Goal: Information Seeking & Learning: Check status

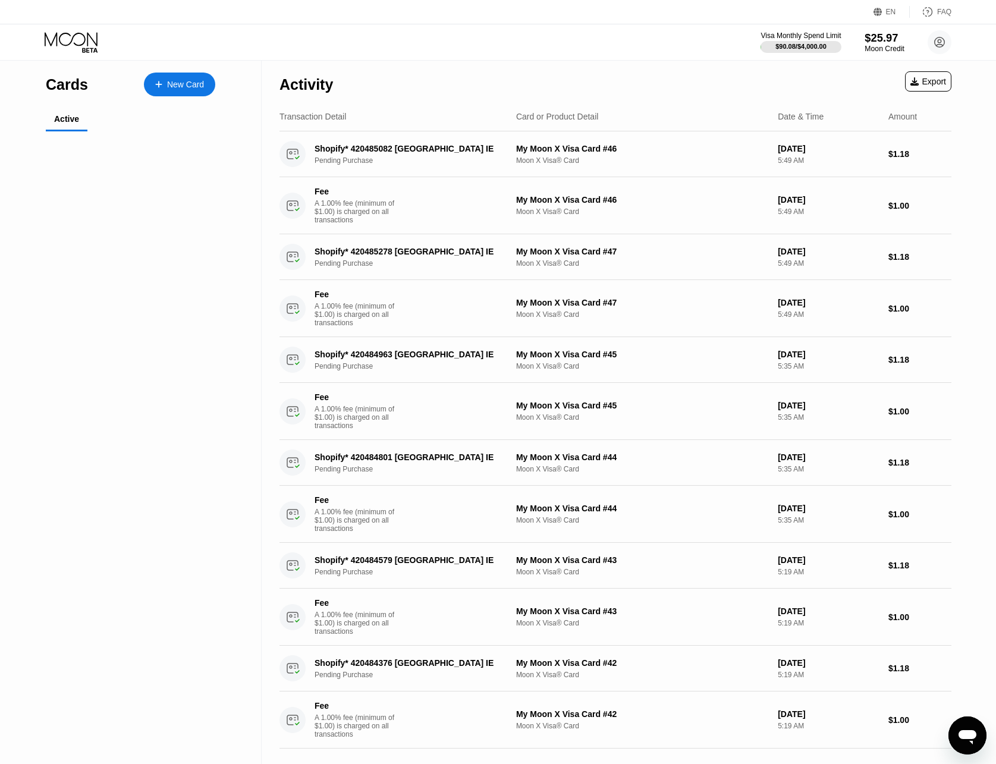
click at [894, 32] on div "$25.97" at bounding box center [885, 38] width 40 height 12
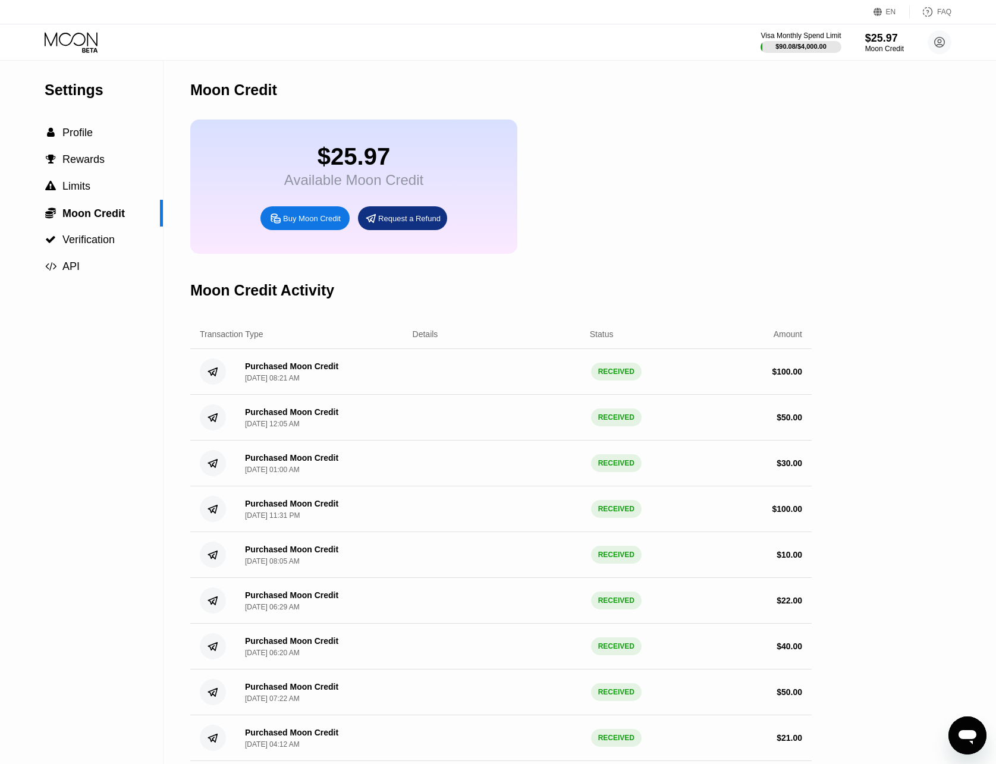
click at [424, 339] on div "Details" at bounding box center [426, 335] width 26 height 10
click at [428, 339] on div "Details" at bounding box center [426, 335] width 26 height 10
click at [93, 243] on span "Verification" at bounding box center [88, 240] width 52 height 12
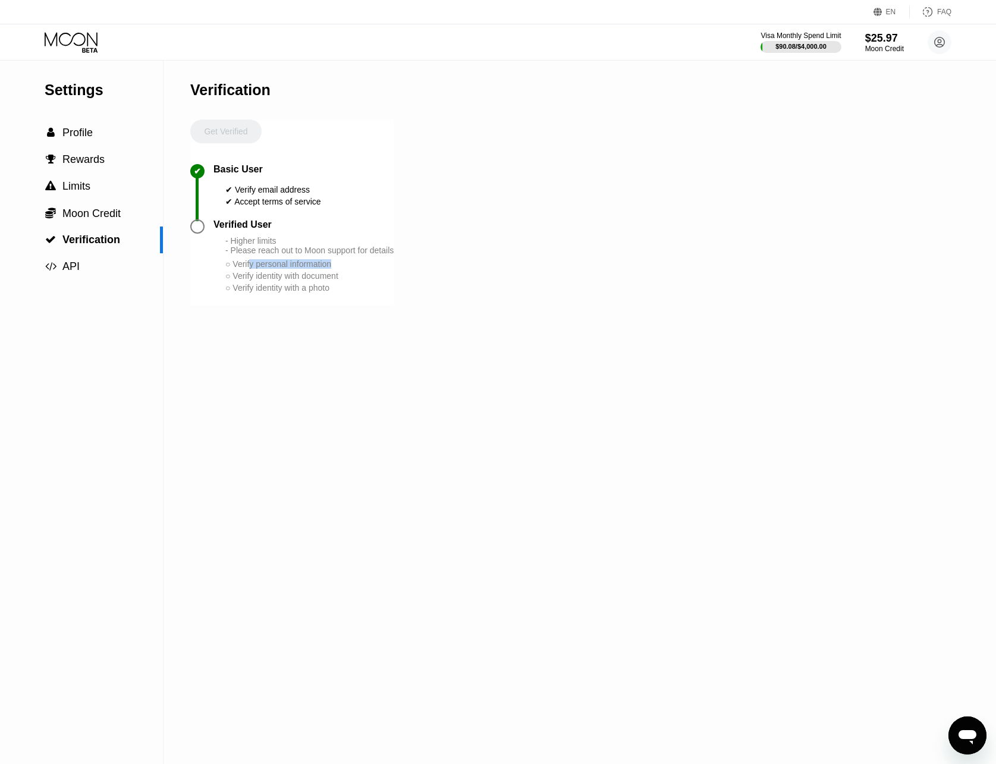
drag, startPoint x: 253, startPoint y: 282, endPoint x: 333, endPoint y: 281, distance: 79.1
click at [333, 269] on div "○ Verify personal information" at bounding box center [309, 264] width 168 height 10
drag, startPoint x: 330, startPoint y: 291, endPoint x: 298, endPoint y: 287, distance: 32.4
click at [298, 281] on div "○ Verify identity with document" at bounding box center [309, 276] width 168 height 10
drag, startPoint x: 279, startPoint y: 284, endPoint x: 288, endPoint y: 292, distance: 11.8
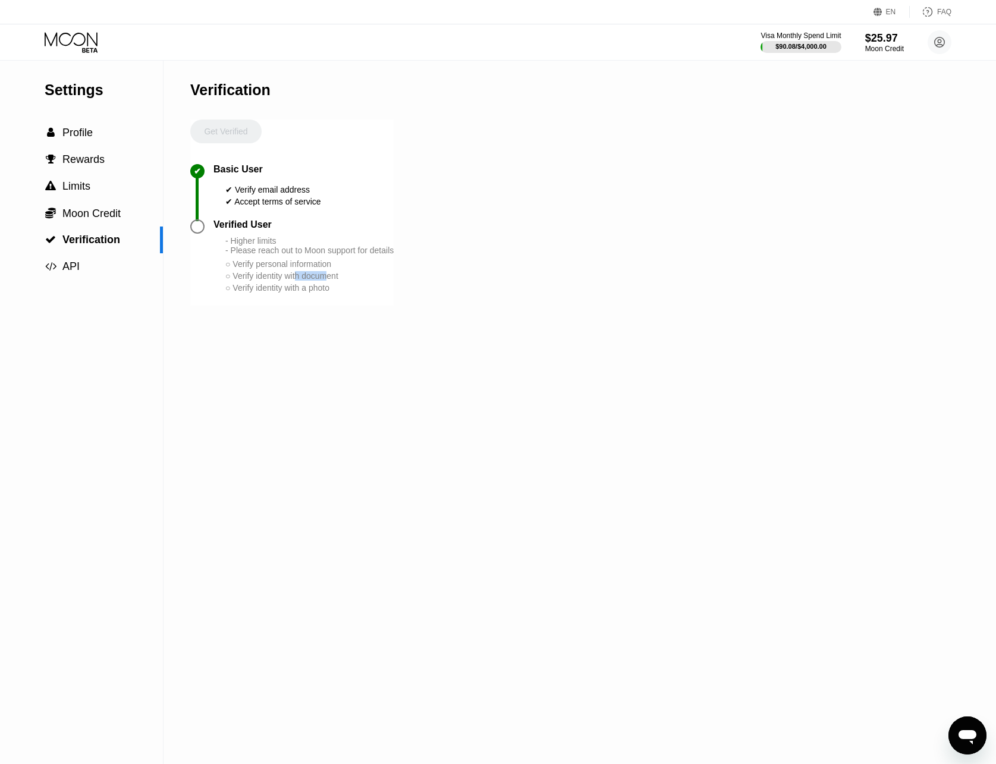
click at [288, 292] on div "- Higher limits - Please reach out to Moon support for details ○ Verify persona…" at bounding box center [309, 265] width 168 height 58
drag, startPoint x: 297, startPoint y: 307, endPoint x: 291, endPoint y: 303, distance: 7.3
click at [292, 293] on div "○ Verify identity with a photo" at bounding box center [309, 288] width 168 height 10
drag, startPoint x: 268, startPoint y: 293, endPoint x: 283, endPoint y: 303, distance: 17.5
click at [283, 294] on div "- Higher limits - Please reach out to Moon support for details ○ Verify persona…" at bounding box center [309, 265] width 168 height 58
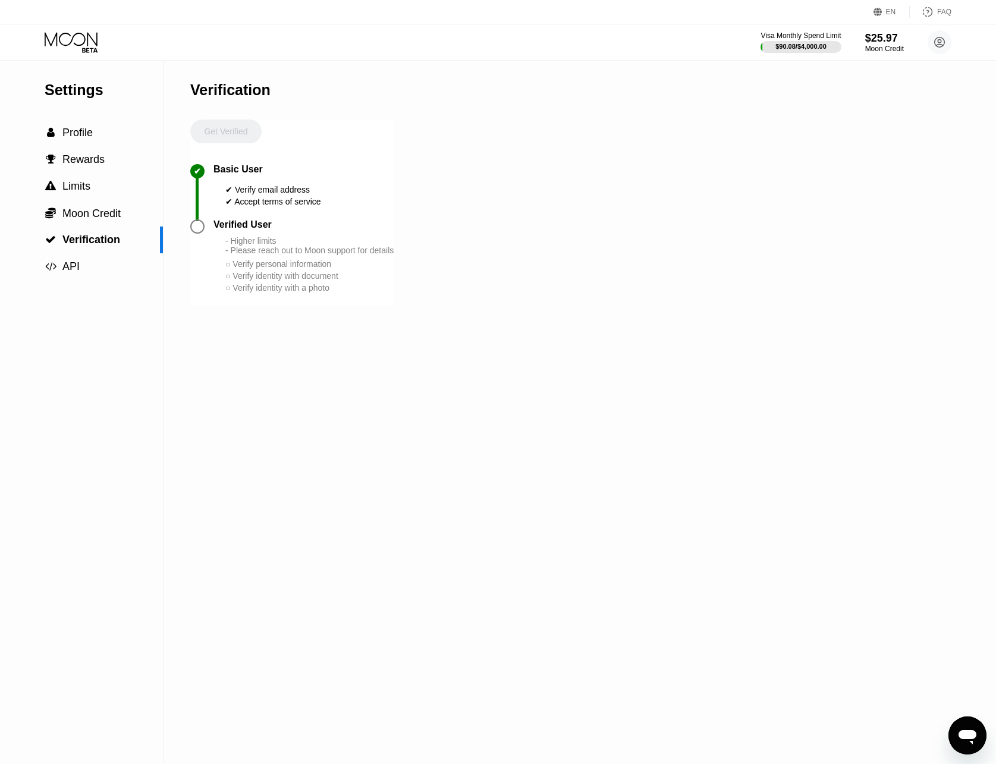
click at [290, 293] on div "○ Verify identity with a photo" at bounding box center [309, 288] width 168 height 10
click at [70, 219] on span "Moon Credit" at bounding box center [91, 214] width 58 height 12
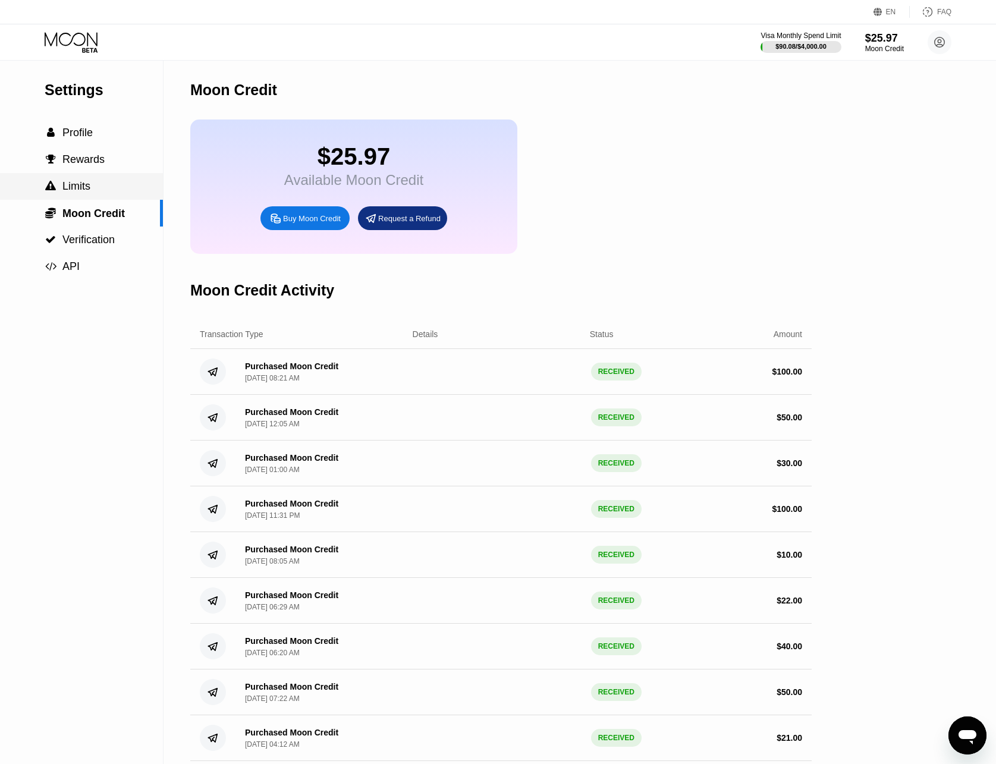
click at [79, 192] on span "Limits" at bounding box center [76, 186] width 28 height 12
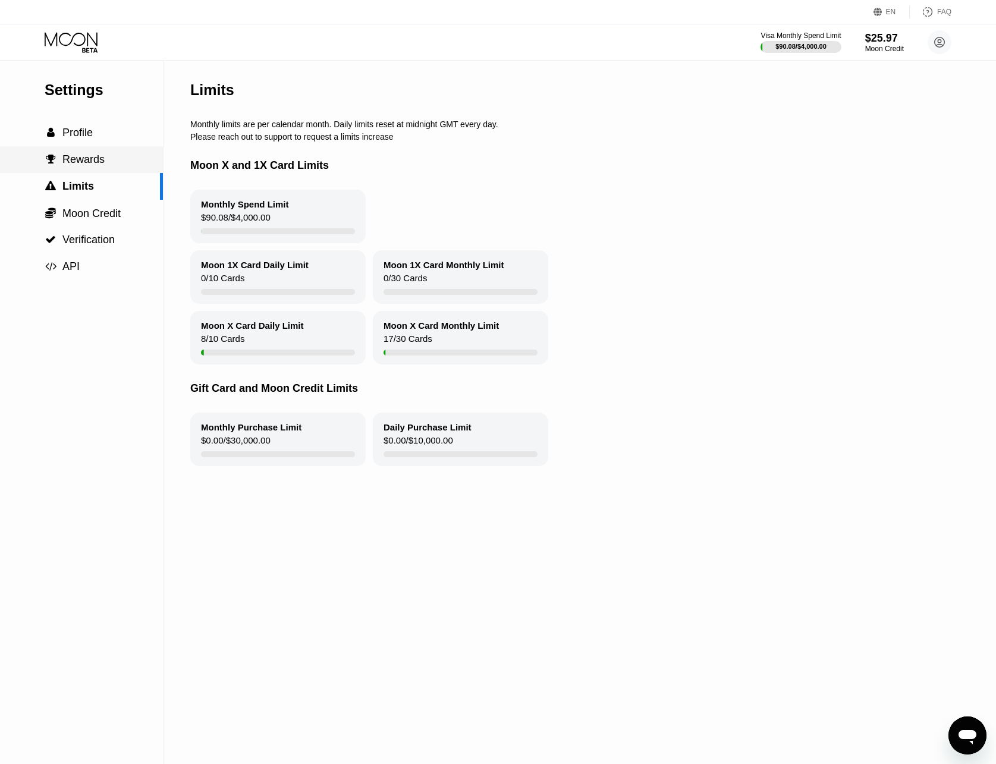
click at [87, 158] on span "Rewards" at bounding box center [83, 159] width 42 height 12
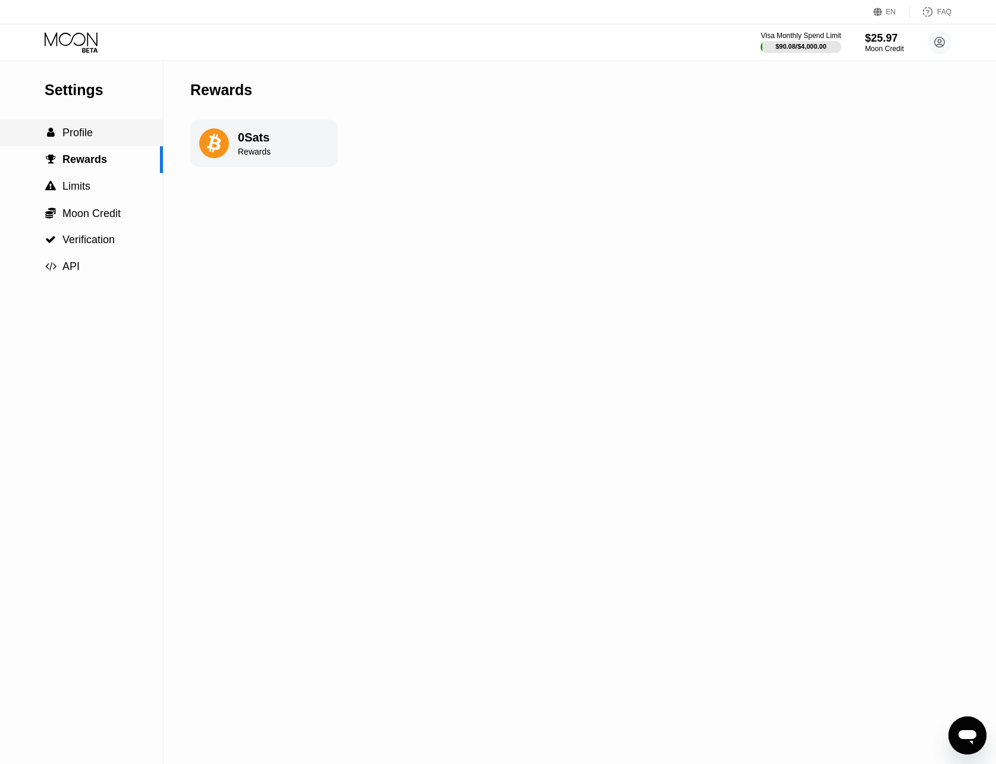
click at [100, 139] on div " Profile" at bounding box center [81, 133] width 163 height 12
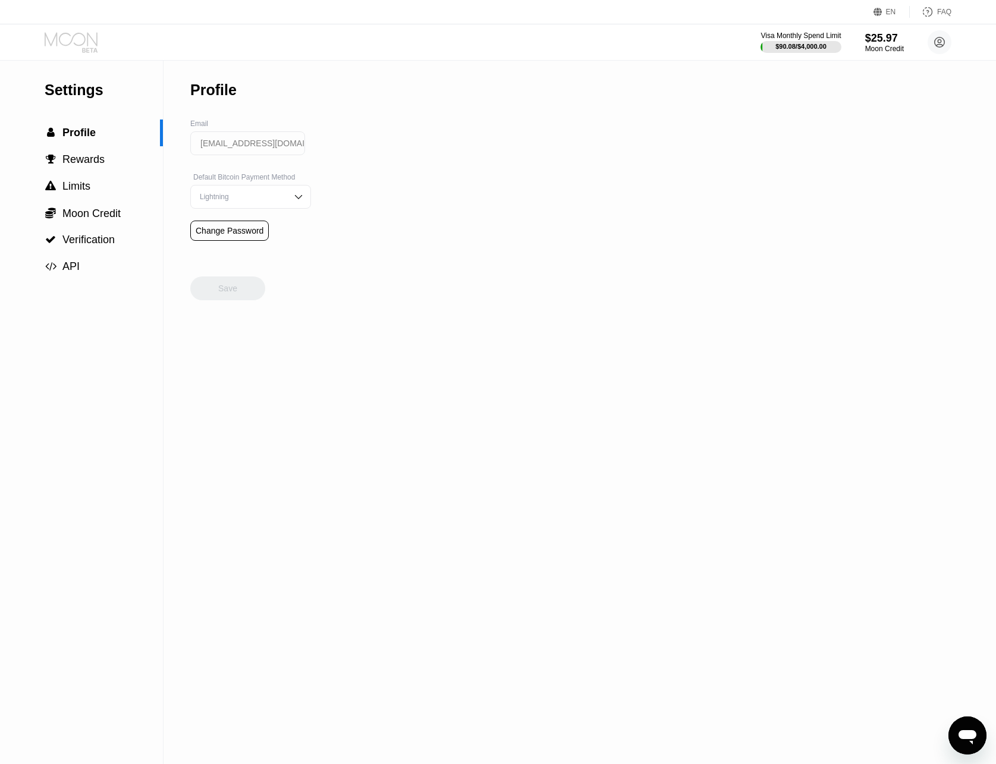
click at [94, 40] on icon at bounding box center [72, 42] width 55 height 21
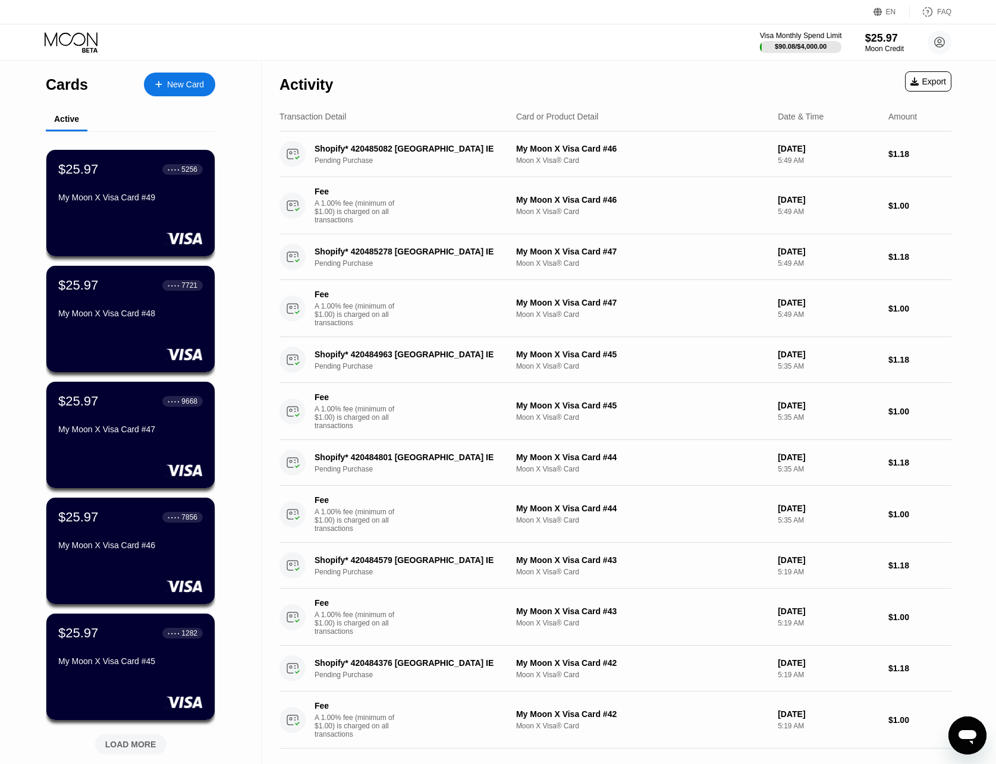
click at [805, 48] on div "$90.08 / $4,000.00" at bounding box center [801, 46] width 52 height 7
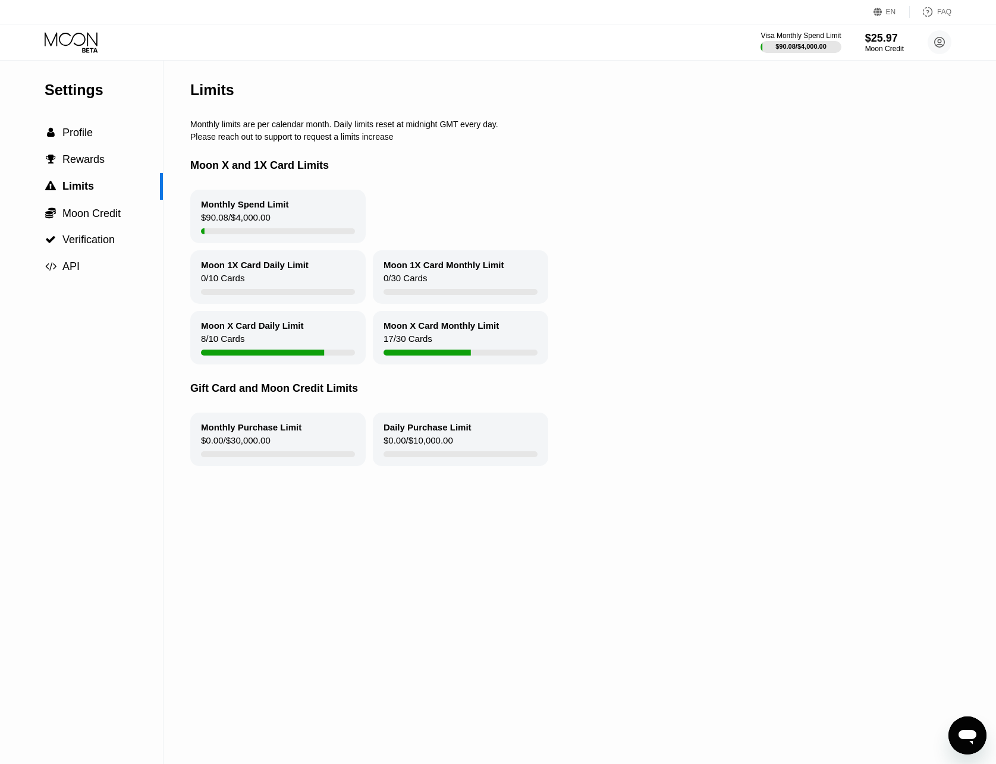
click at [300, 201] on div "Monthly Spend Limit $90.08 / $4,000.00" at bounding box center [277, 217] width 175 height 54
click at [291, 225] on div "Monthly Spend Limit $90.08 / $4,000.00" at bounding box center [277, 217] width 175 height 54
click at [290, 357] on div "Moon X Card Daily Limit 8 / 10 Cards" at bounding box center [277, 338] width 175 height 54
drag, startPoint x: 272, startPoint y: 345, endPoint x: 288, endPoint y: 355, distance: 18.2
click at [288, 355] on div "Moon X Card Daily Limit 8 / 10 Cards" at bounding box center [277, 338] width 175 height 54
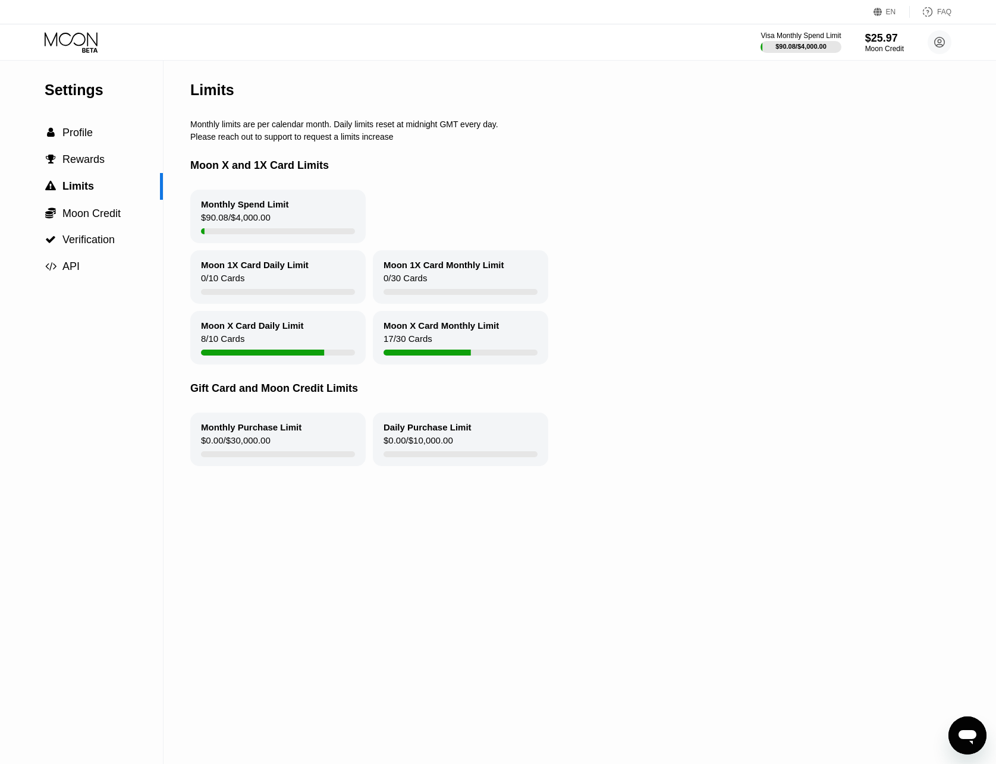
drag, startPoint x: 294, startPoint y: 360, endPoint x: 272, endPoint y: 345, distance: 26.6
click at [272, 345] on div "Moon X Card Daily Limit 8 / 10 Cards" at bounding box center [277, 338] width 175 height 54
drag, startPoint x: 256, startPoint y: 333, endPoint x: 264, endPoint y: 338, distance: 8.6
click at [264, 331] on div "Moon X Card Daily Limit" at bounding box center [252, 326] width 103 height 10
click at [55, 55] on div "Visa Monthly Spend Limit $90.08 / $4,000.00 $25.97 Moon Credit [EMAIL_ADDRESS][…" at bounding box center [498, 42] width 996 height 36
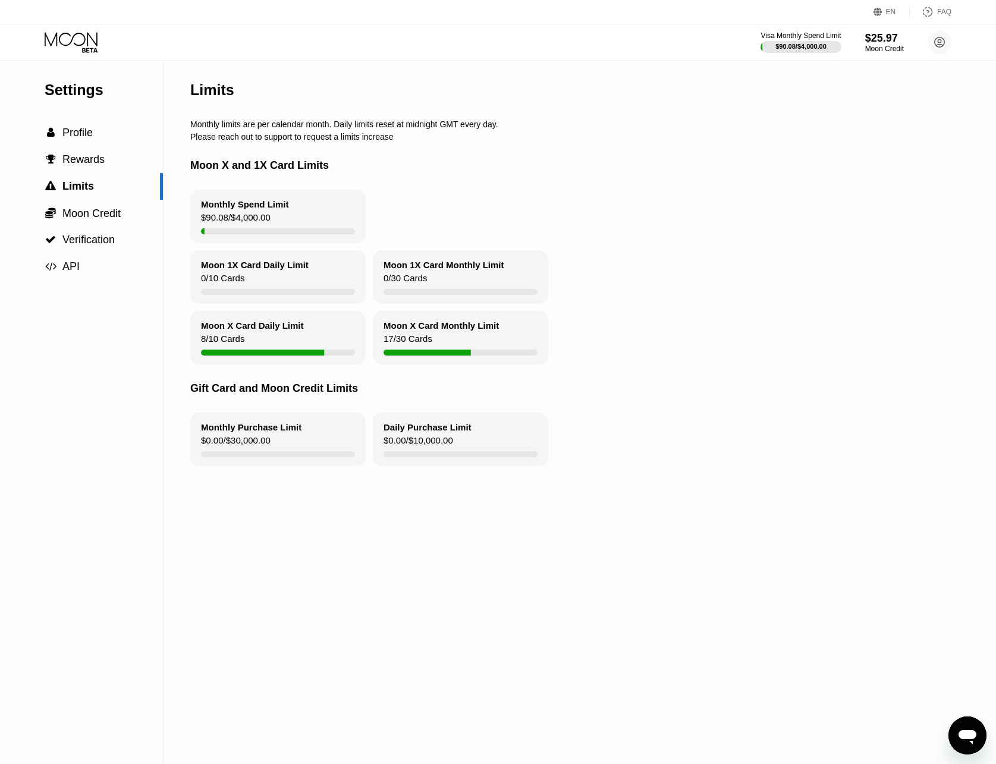
click at [67, 43] on icon at bounding box center [72, 42] width 55 height 21
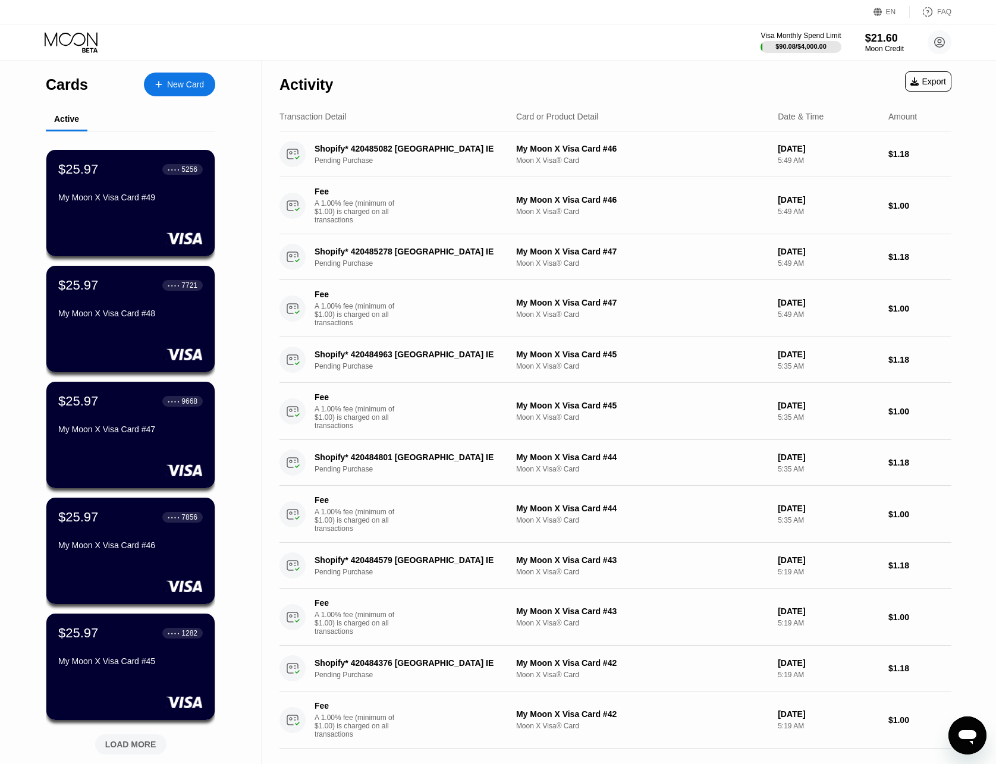
scroll to position [178, 0]
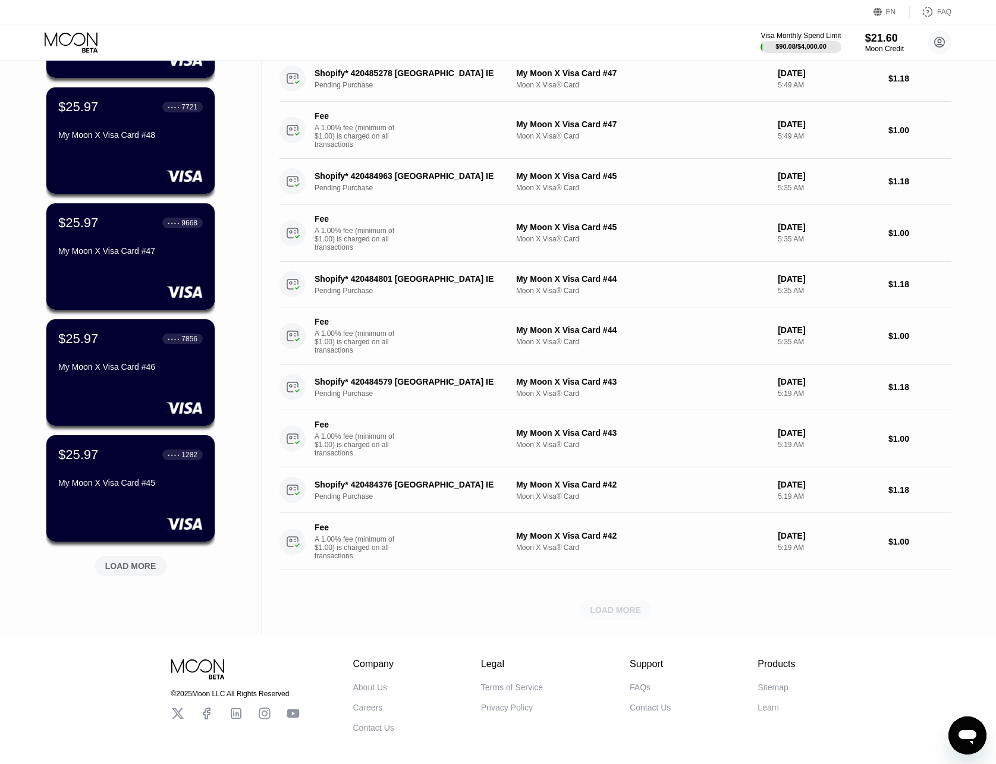
click at [598, 616] on div "LOAD MORE" at bounding box center [615, 610] width 51 height 11
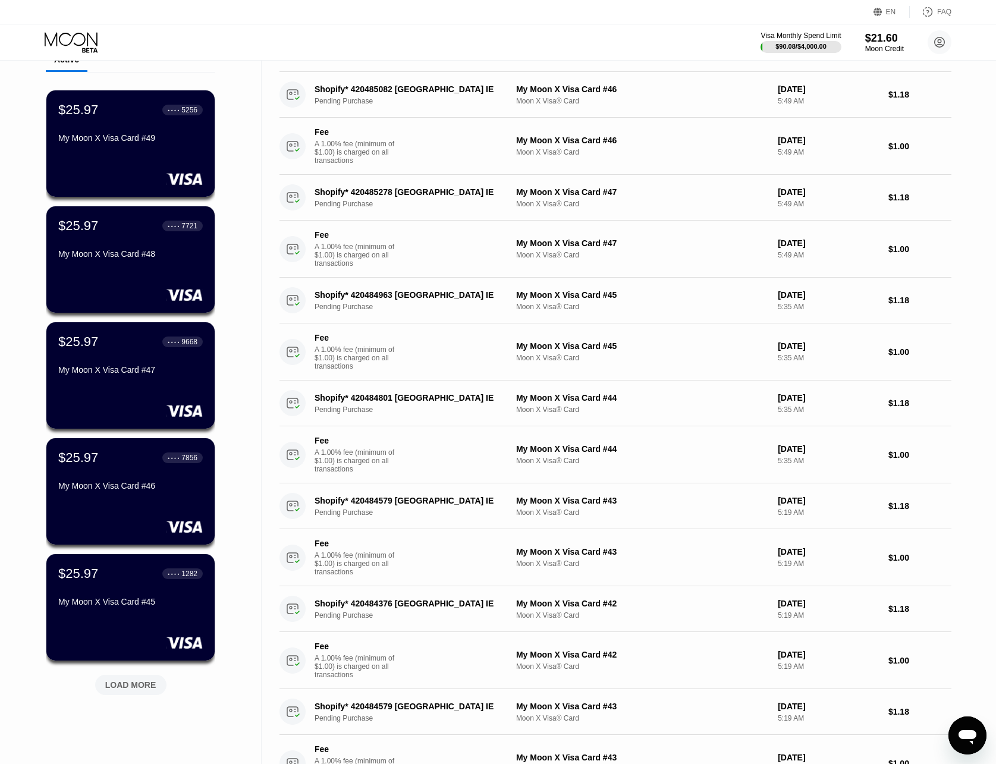
scroll to position [0, 0]
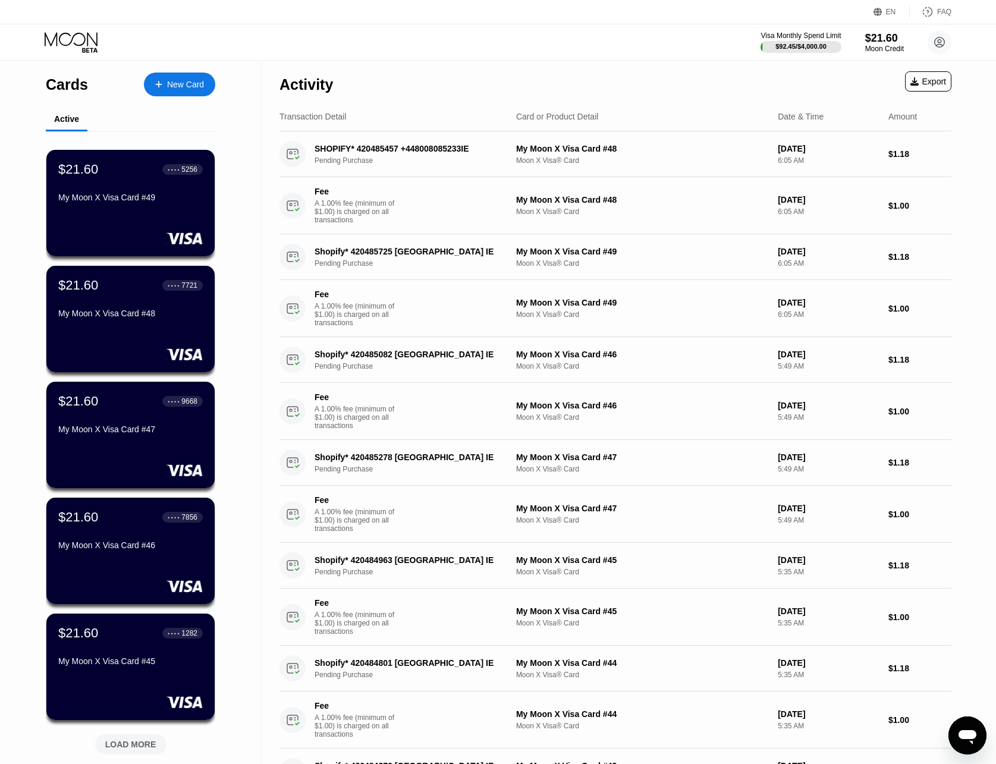
scroll to position [297, 0]
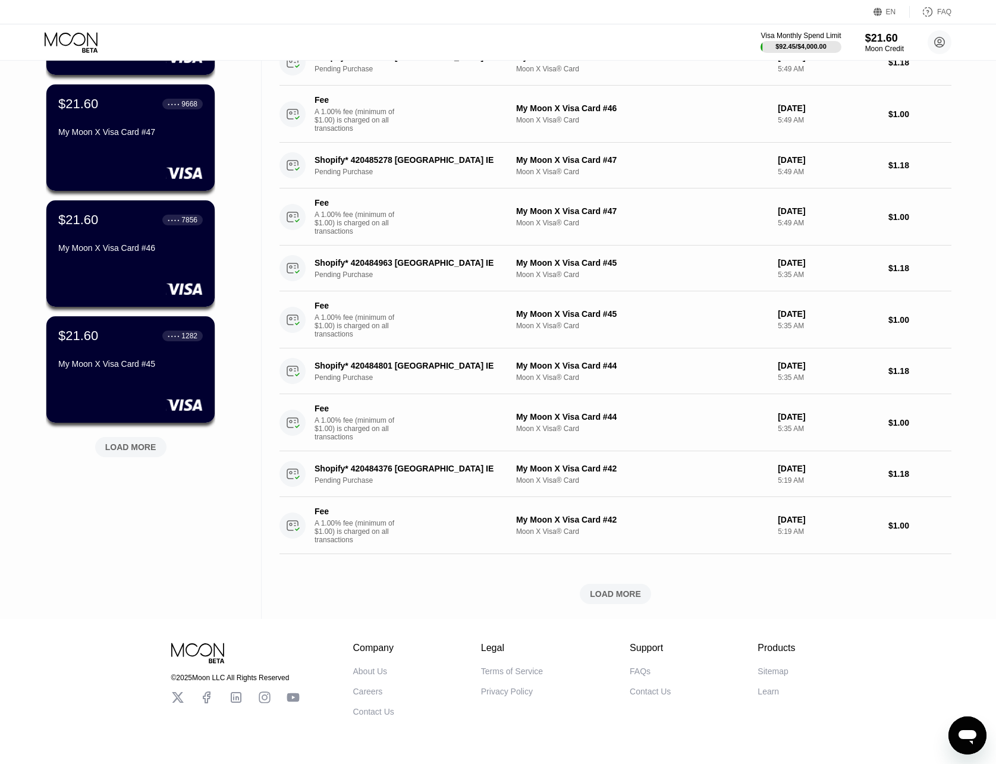
click at [628, 604] on div "LOAD MORE" at bounding box center [615, 594] width 71 height 20
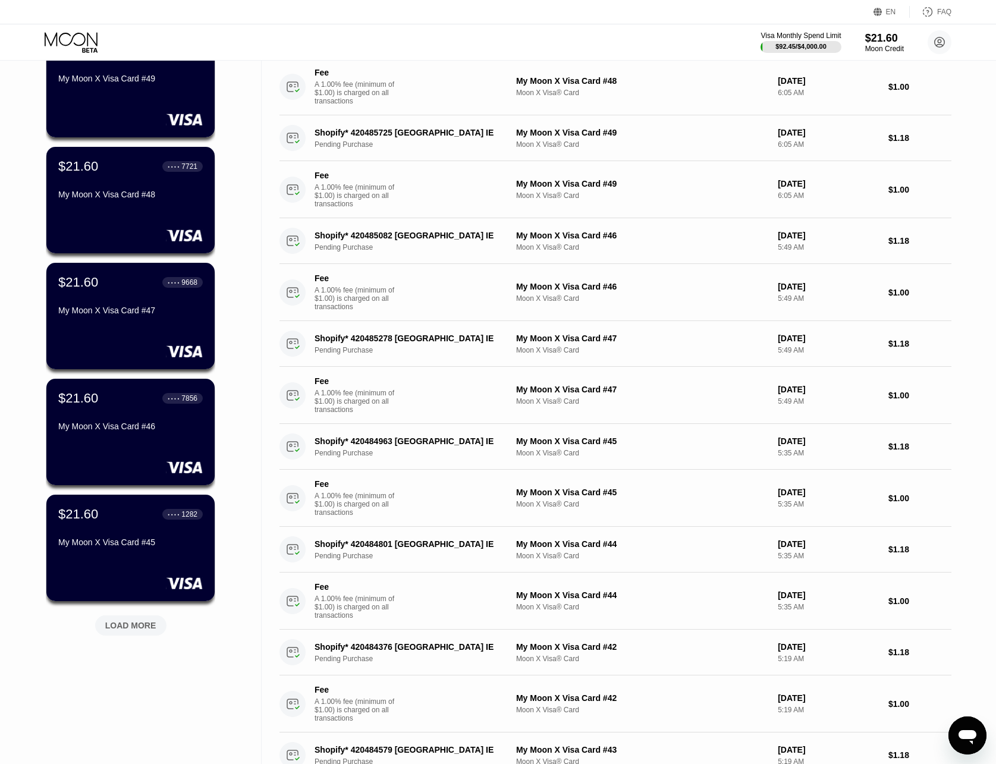
scroll to position [0, 0]
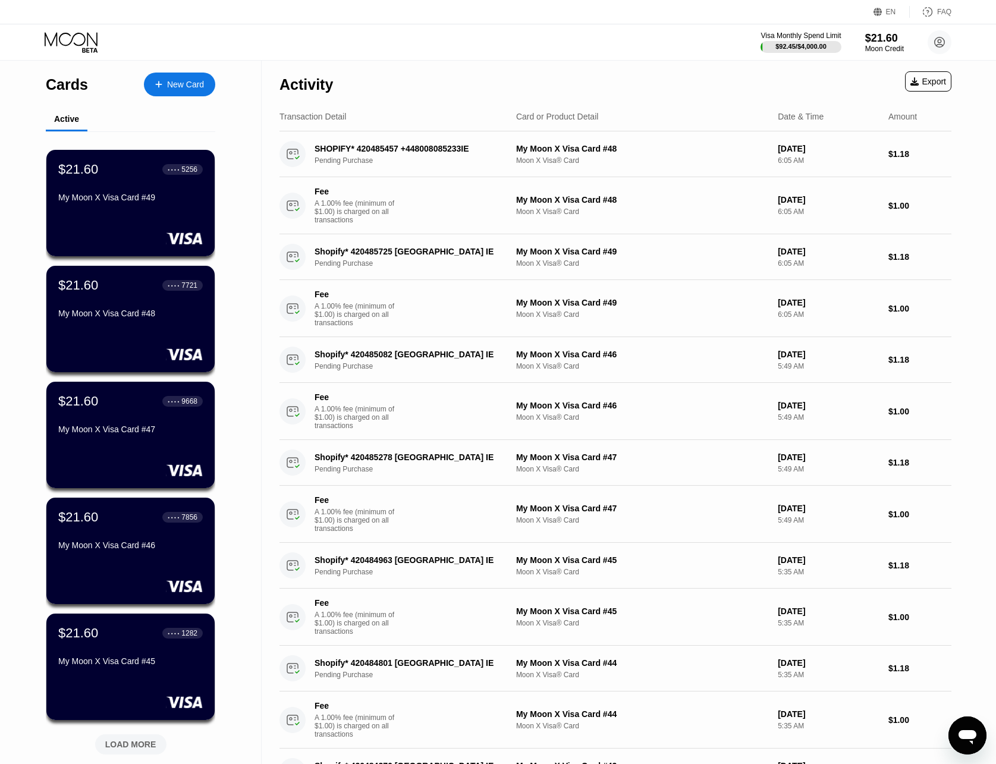
click at [76, 45] on icon at bounding box center [72, 42] width 55 height 21
